Goal: Task Accomplishment & Management: Use online tool/utility

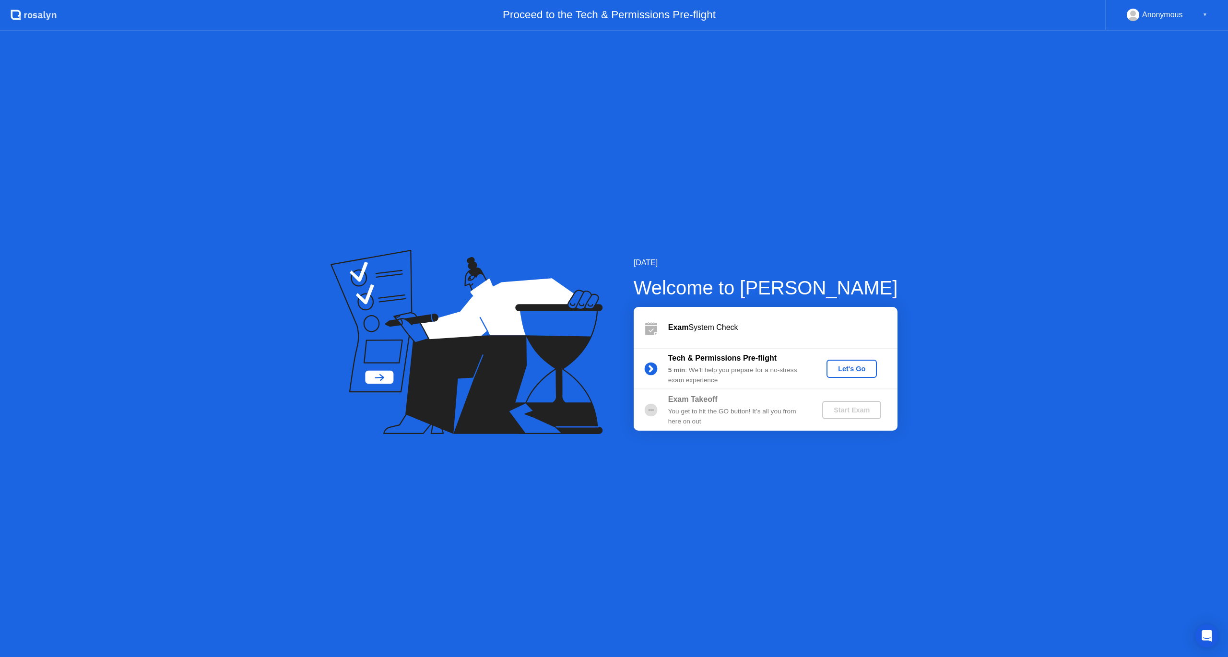
click at [841, 371] on div "Let's Go" at bounding box center [852, 369] width 43 height 8
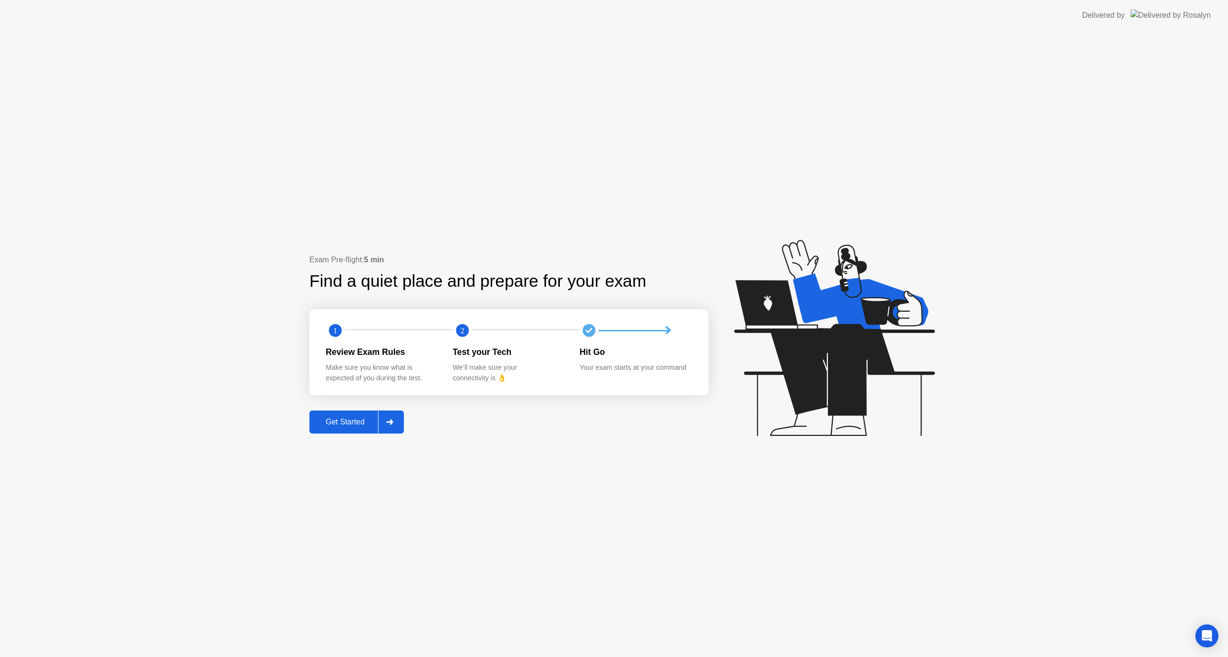
click at [336, 429] on button "Get Started" at bounding box center [357, 422] width 95 height 23
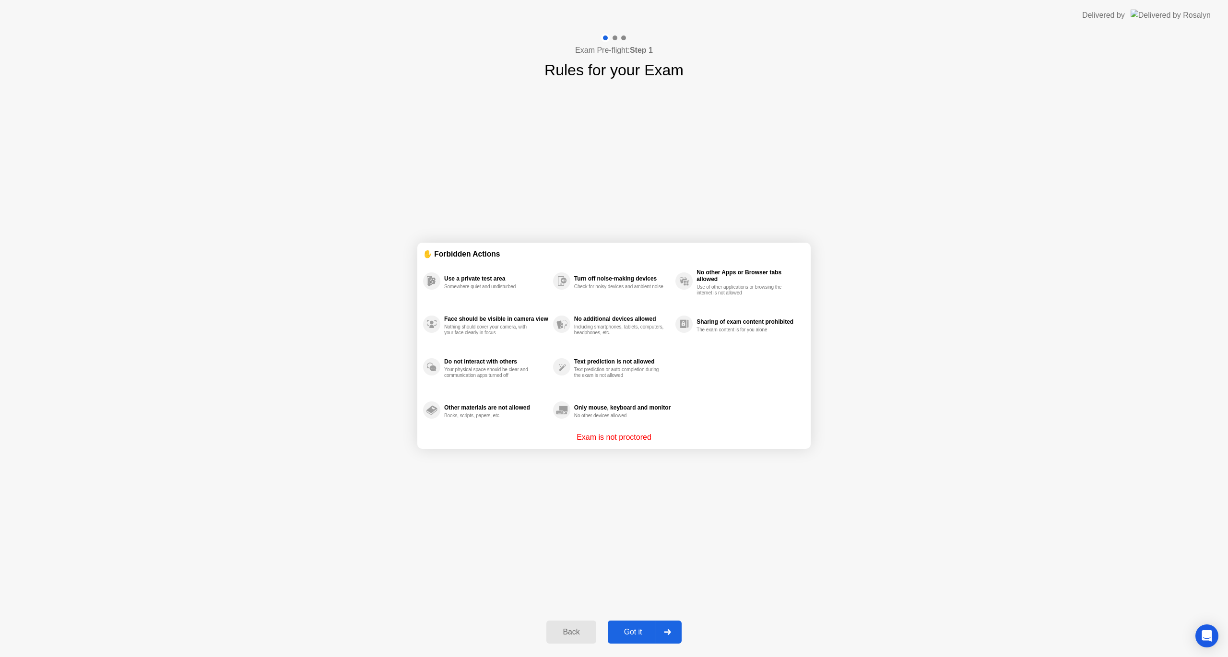
click at [636, 632] on div "Got it" at bounding box center [633, 632] width 45 height 9
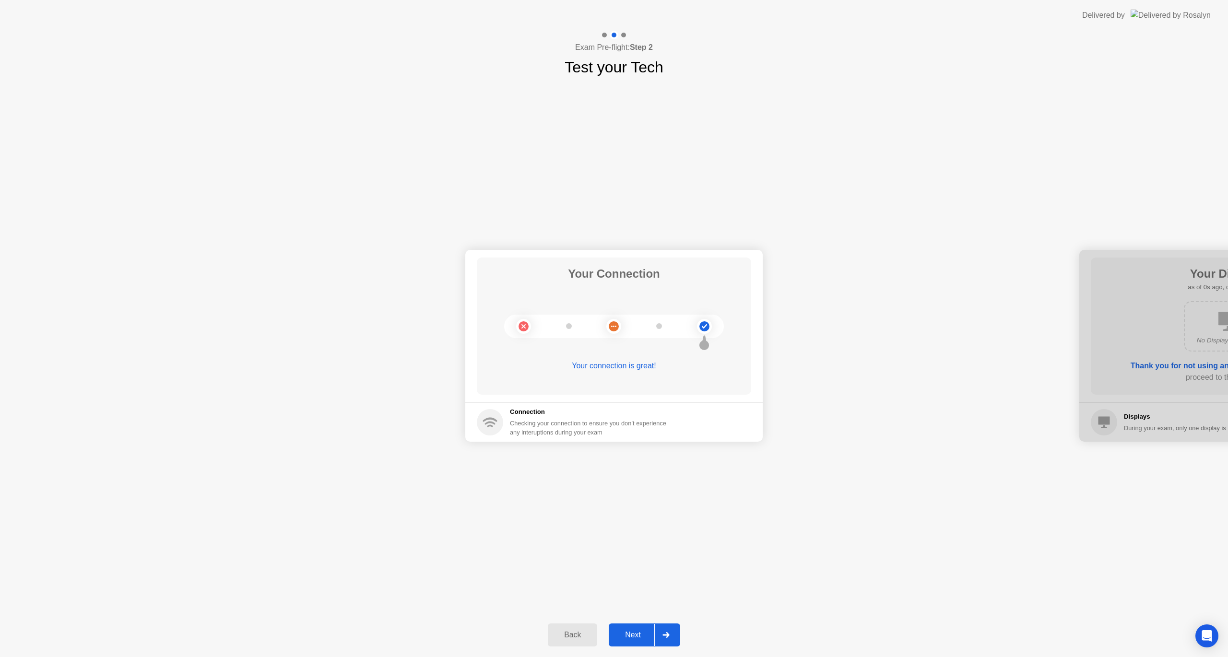
click at [638, 632] on div "Next" at bounding box center [633, 635] width 43 height 9
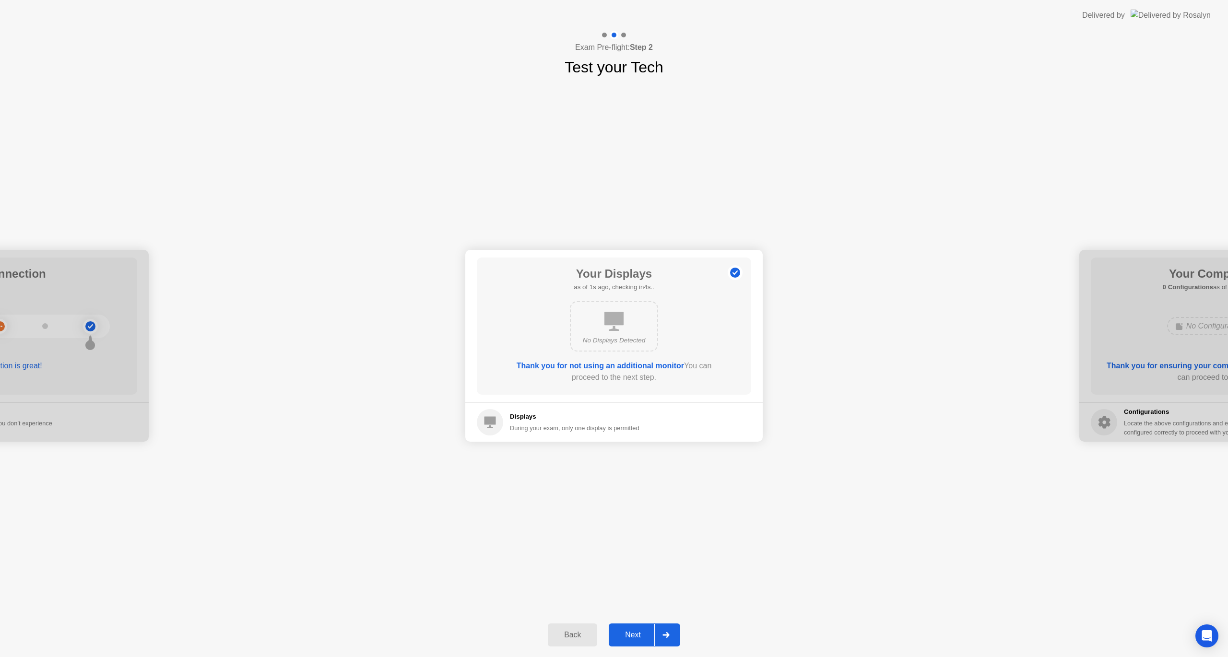
click at [638, 632] on div "Next" at bounding box center [633, 635] width 43 height 9
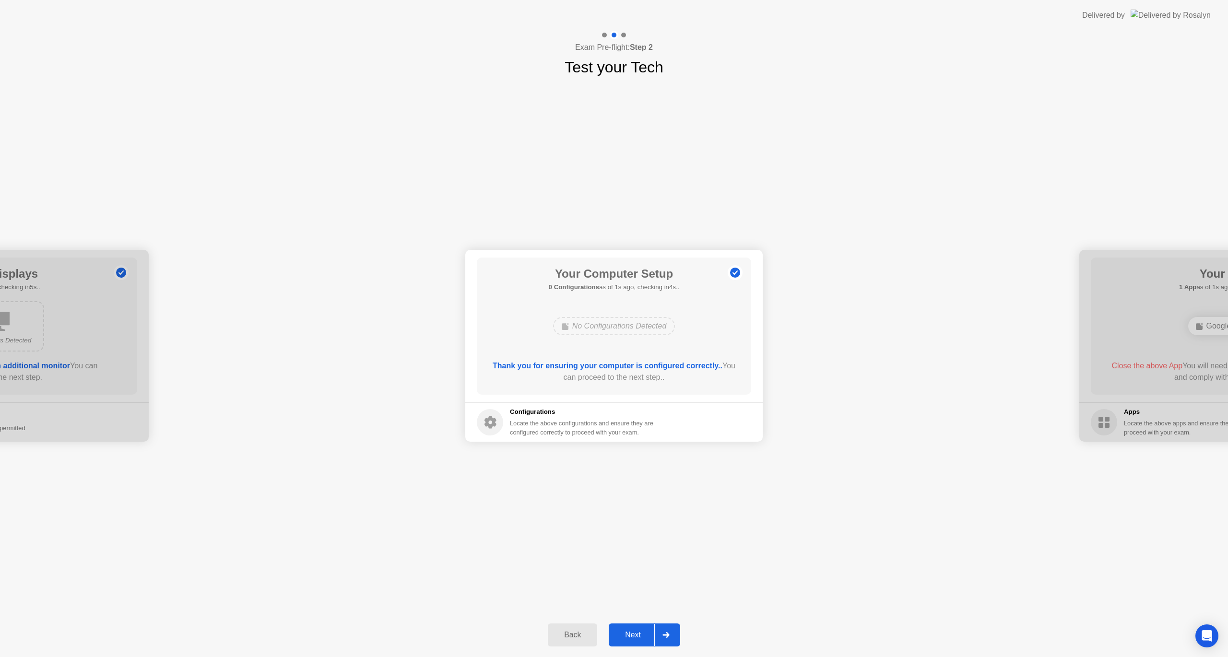
click at [641, 631] on div "Next" at bounding box center [633, 635] width 43 height 9
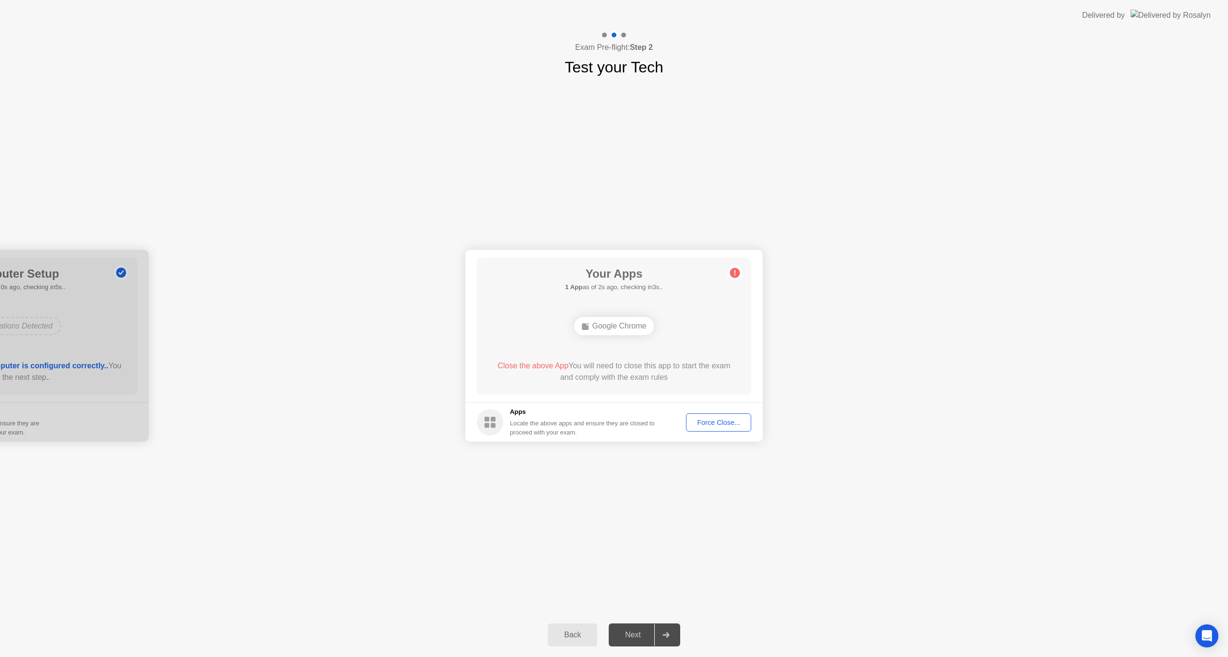
click at [714, 419] on div "Force Close..." at bounding box center [719, 423] width 59 height 8
click at [629, 331] on div "Google Chrome" at bounding box center [614, 326] width 80 height 18
click at [715, 419] on div "Force Close..." at bounding box center [719, 423] width 59 height 8
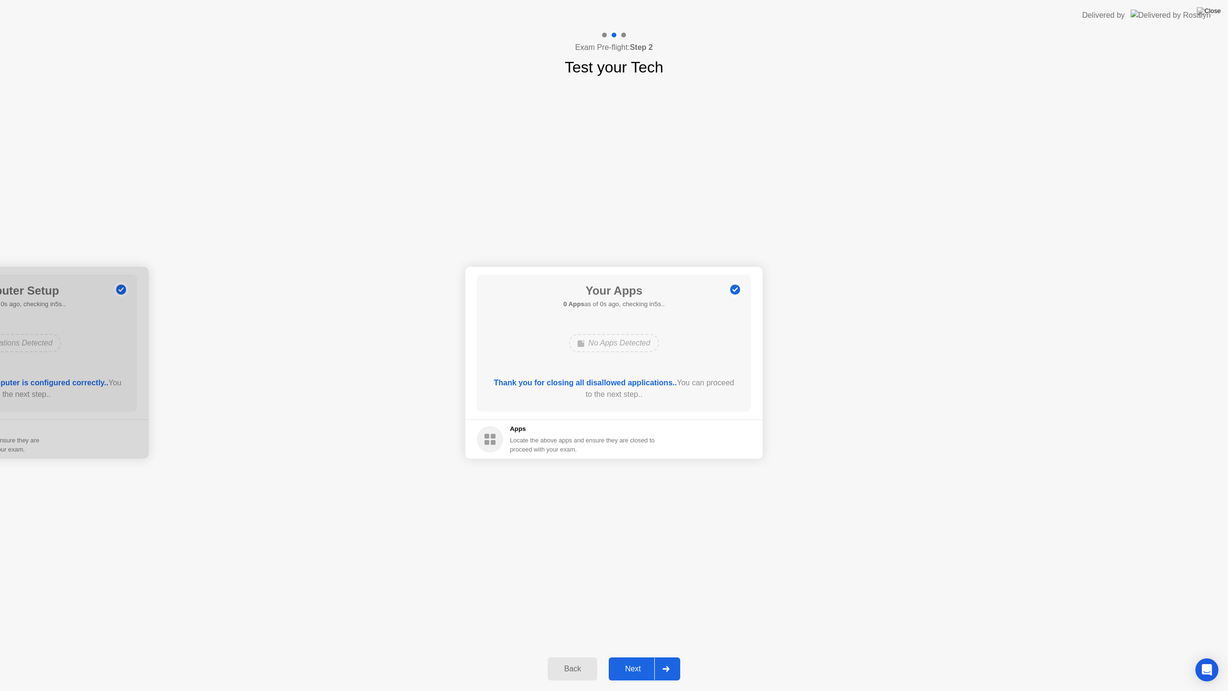
click at [633, 657] on div "Next" at bounding box center [633, 669] width 43 height 9
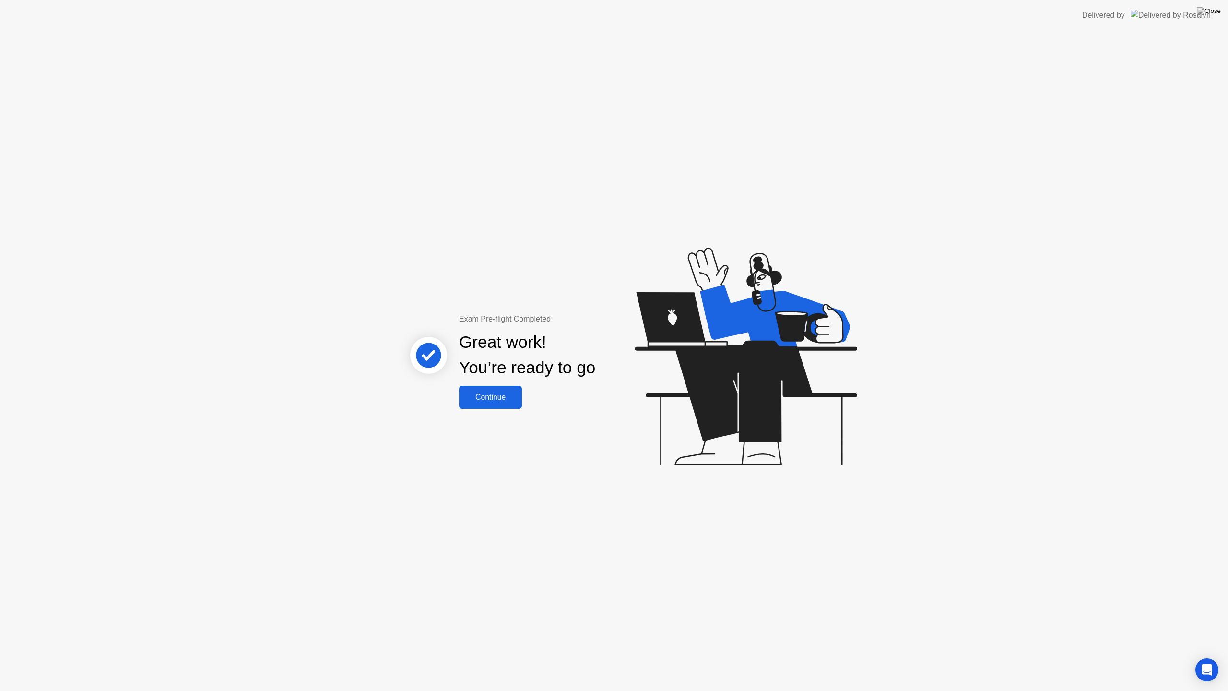
click at [504, 394] on div "Continue" at bounding box center [490, 397] width 57 height 9
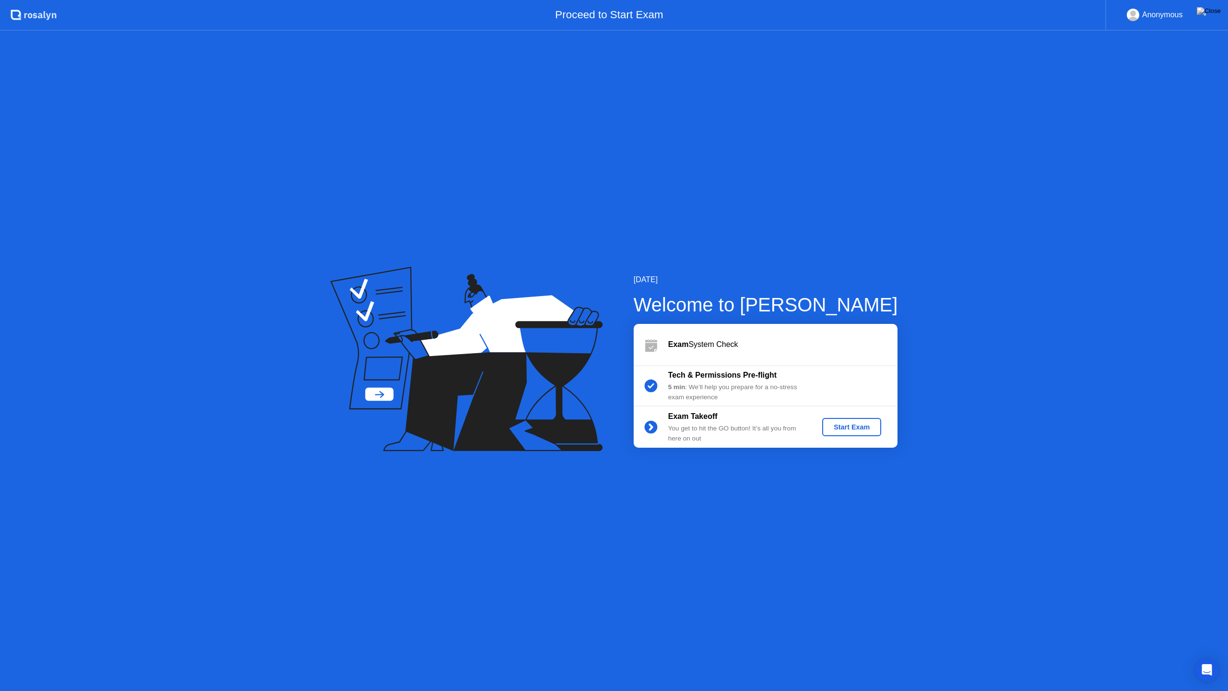
click at [854, 429] on div "Start Exam" at bounding box center [851, 427] width 51 height 8
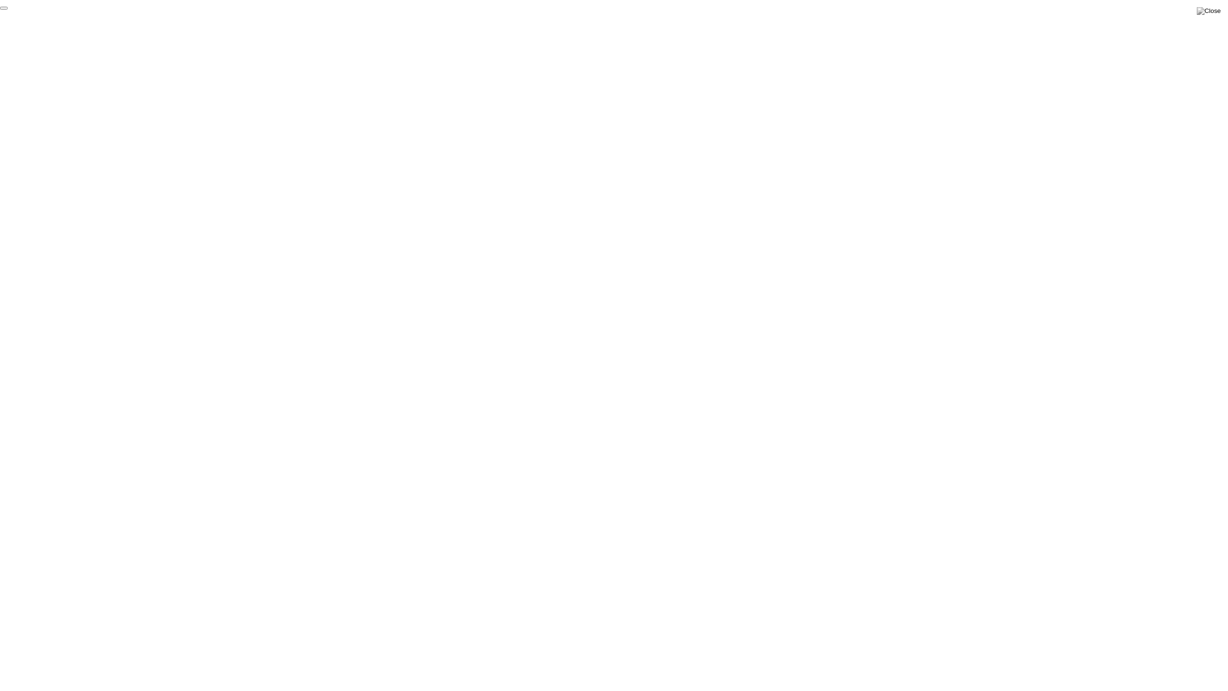
click div "End Proctoring Session"
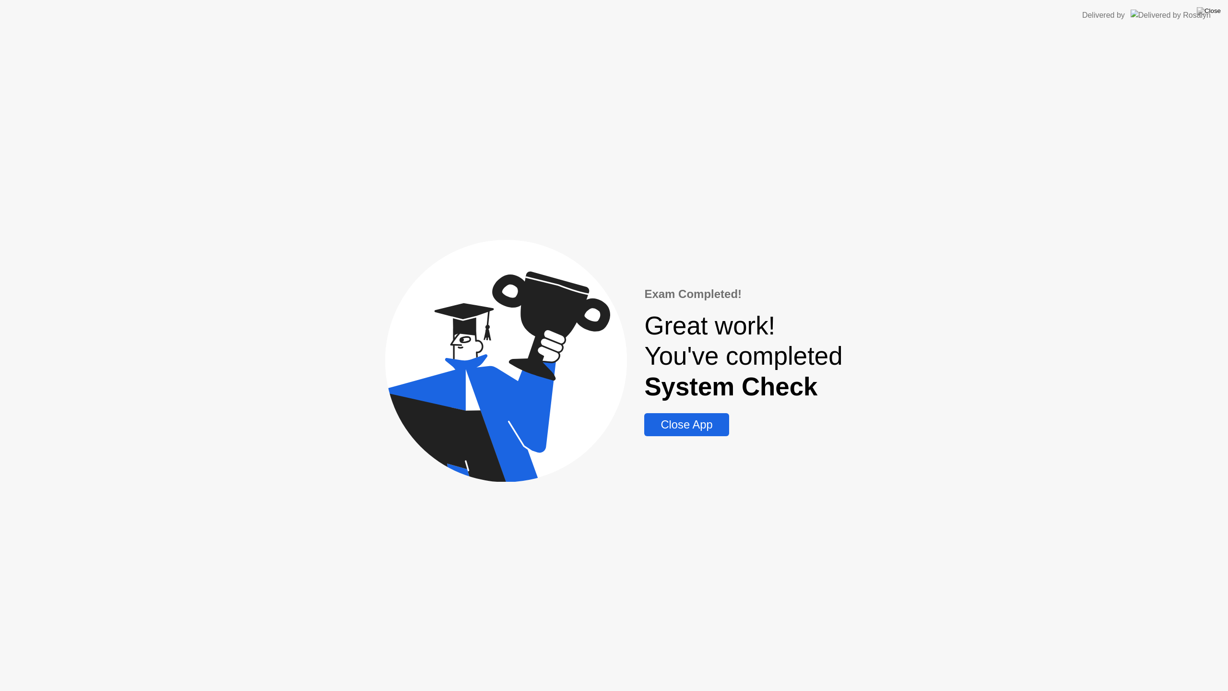
click at [710, 424] on div "Close App" at bounding box center [686, 424] width 79 height 13
